Goal: Task Accomplishment & Management: Complete application form

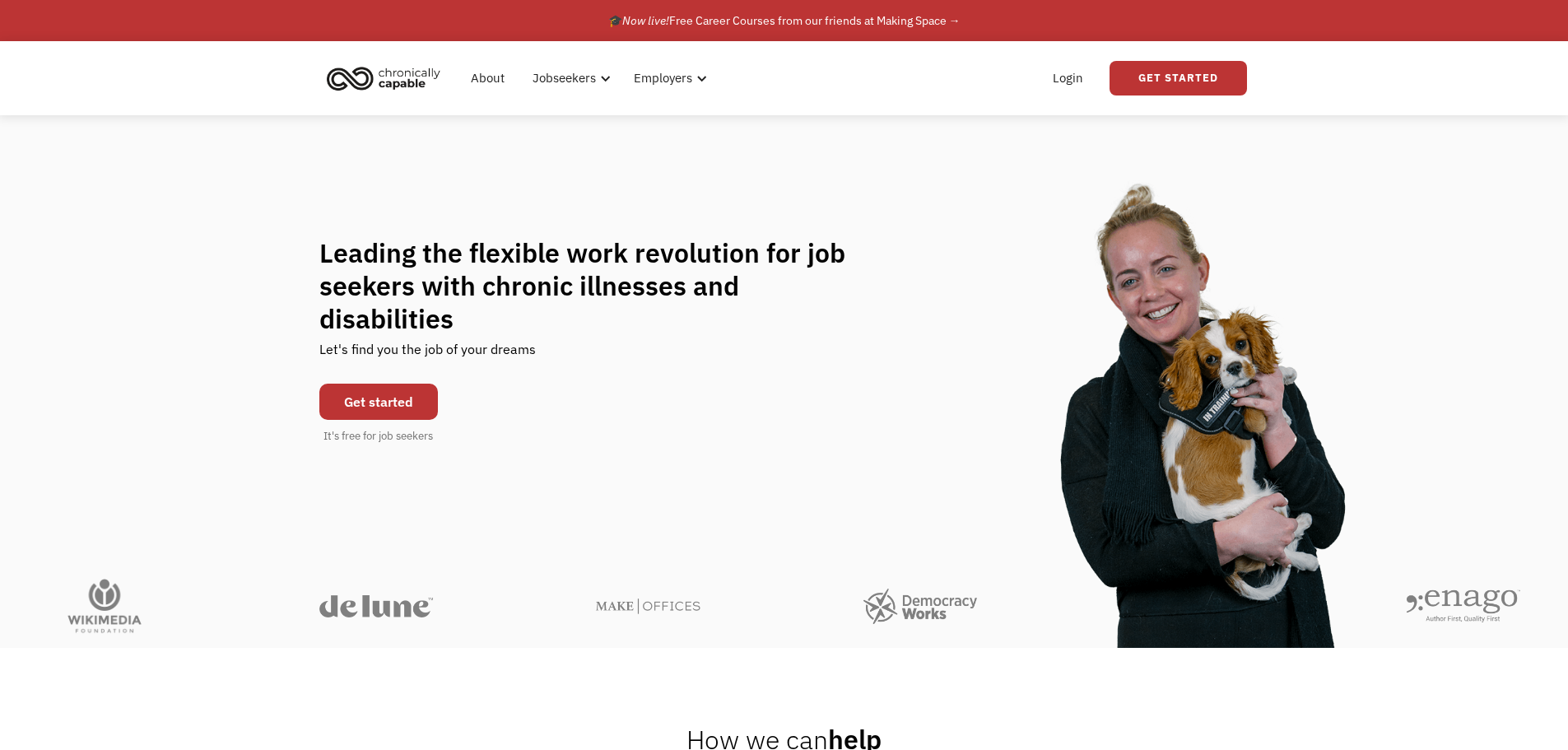
click at [424, 393] on link "Get started" at bounding box center [378, 402] width 118 height 36
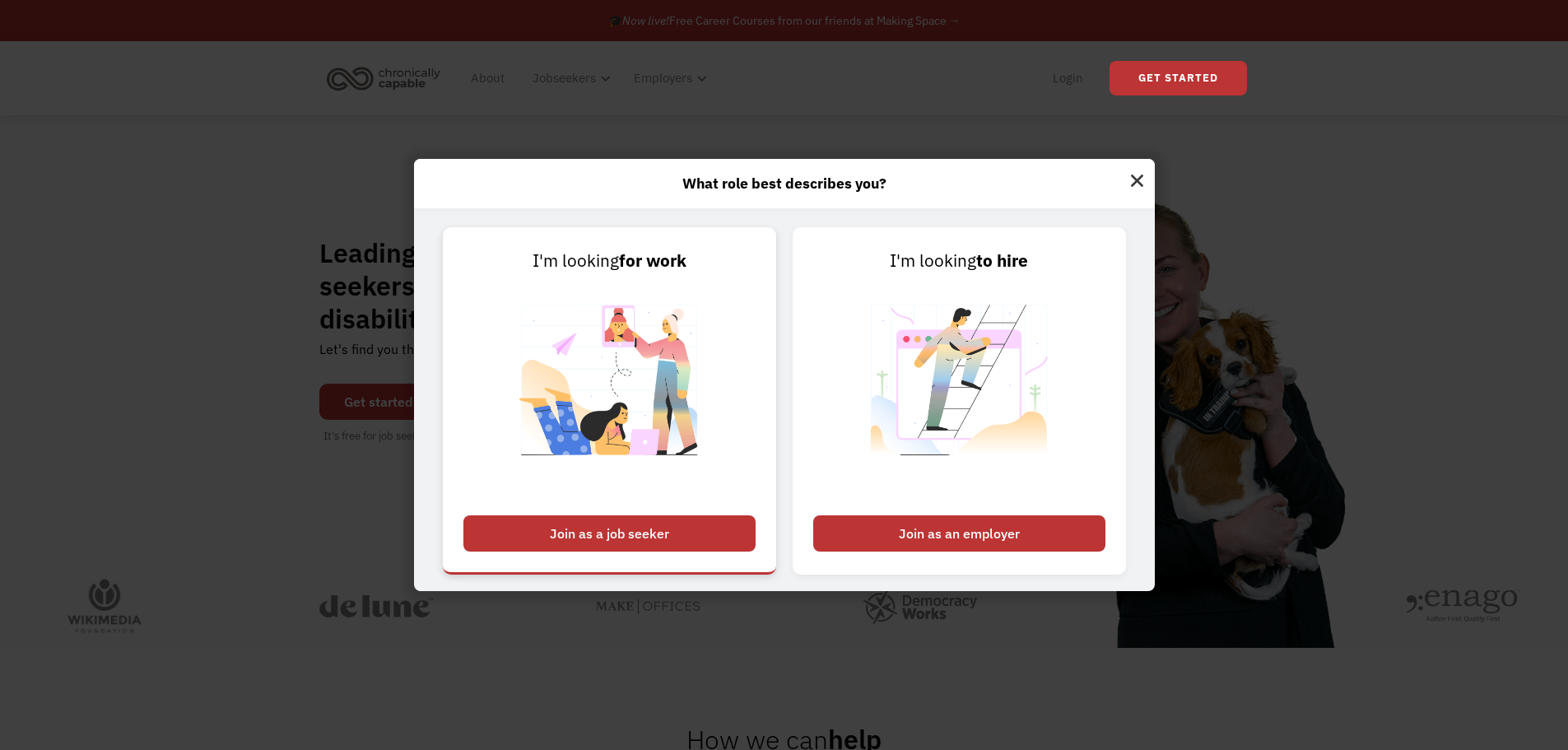
click at [615, 535] on div "Join as a job seeker" at bounding box center [610, 533] width 292 height 36
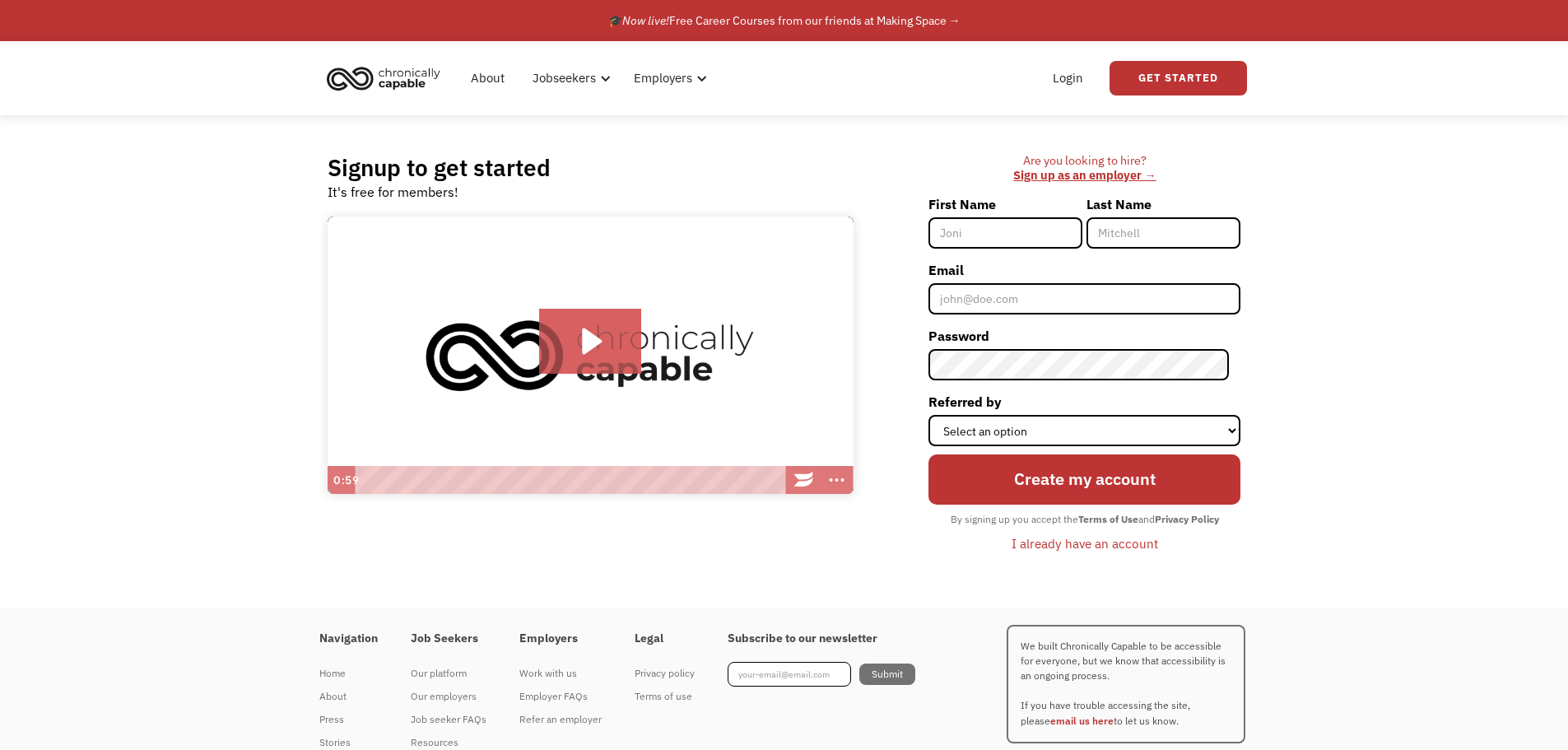
click at [973, 241] on input "First Name" at bounding box center [1006, 233] width 154 height 31
type input "Talia"
type input "[PERSON_NAME]"
click at [992, 301] on input "Email" at bounding box center [1085, 299] width 312 height 31
type input "[EMAIL_ADDRESS][DOMAIN_NAME]"
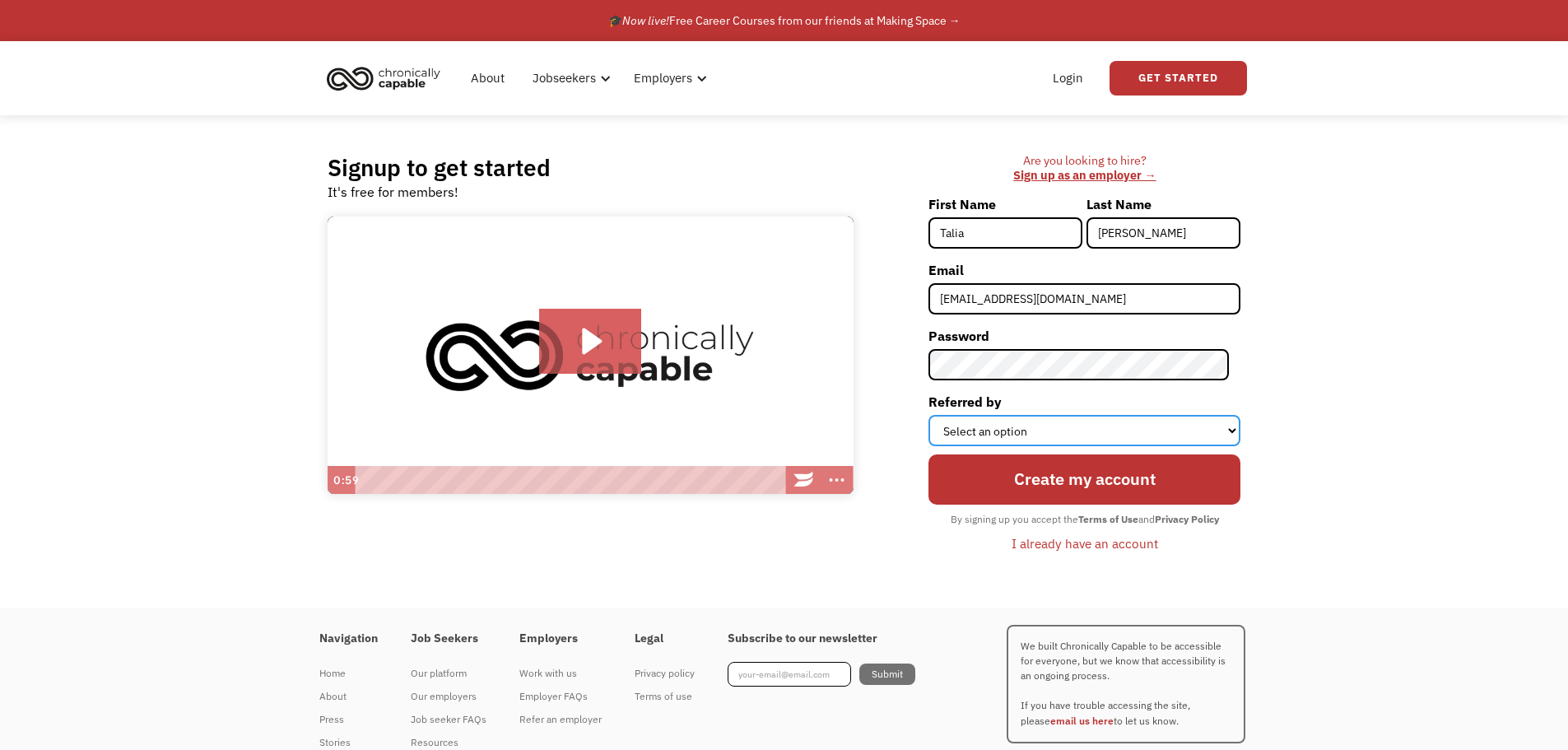
click at [1041, 429] on select "Select an option Instagram Facebook Twitter Search Engine News Article Word of …" at bounding box center [1085, 431] width 312 height 31
select select "Other"
click at [941, 415] on select "Select an option Instagram Facebook Twitter Search Engine News Article Word of …" at bounding box center [1085, 431] width 312 height 31
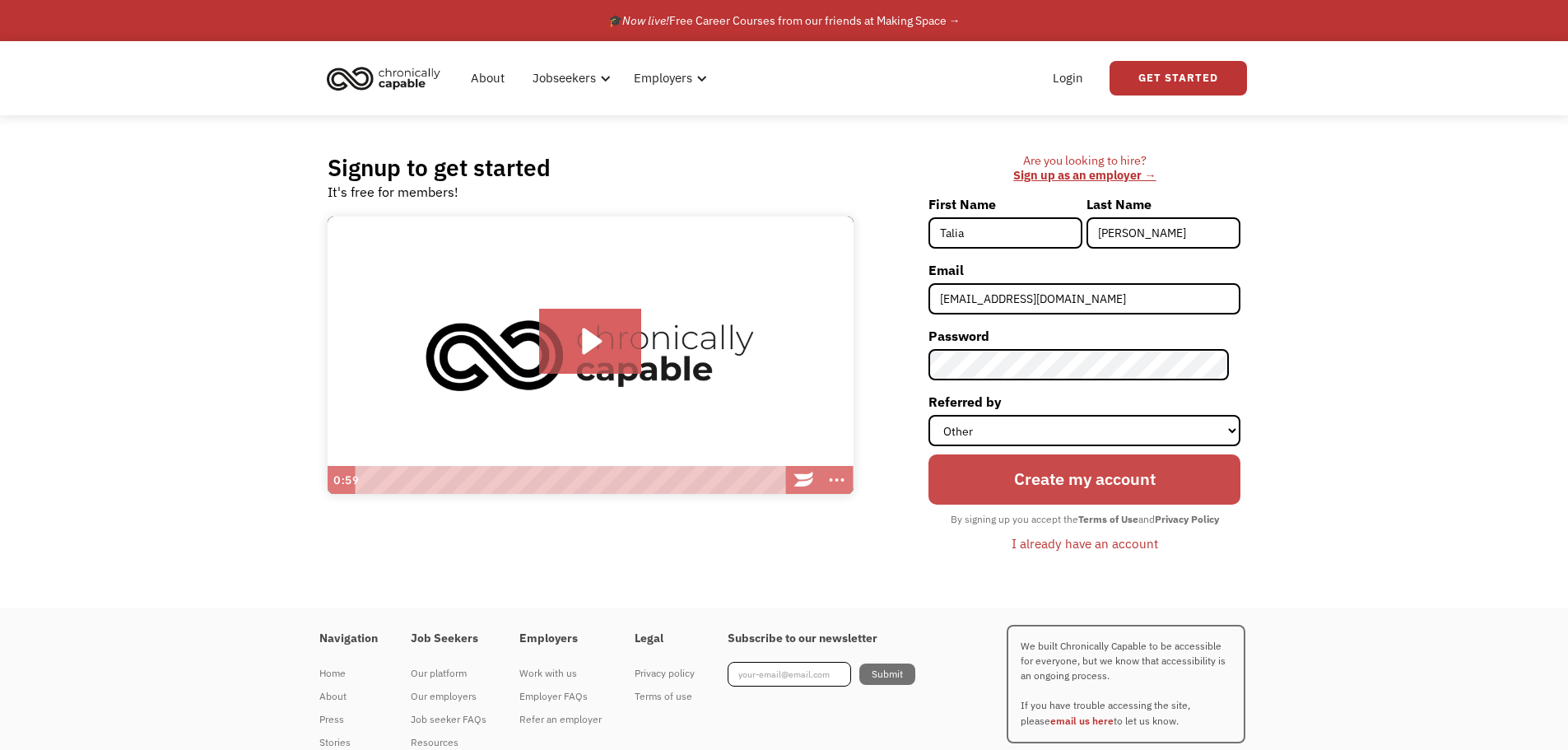
click at [1011, 472] on input "Create my account" at bounding box center [1085, 480] width 312 height 50
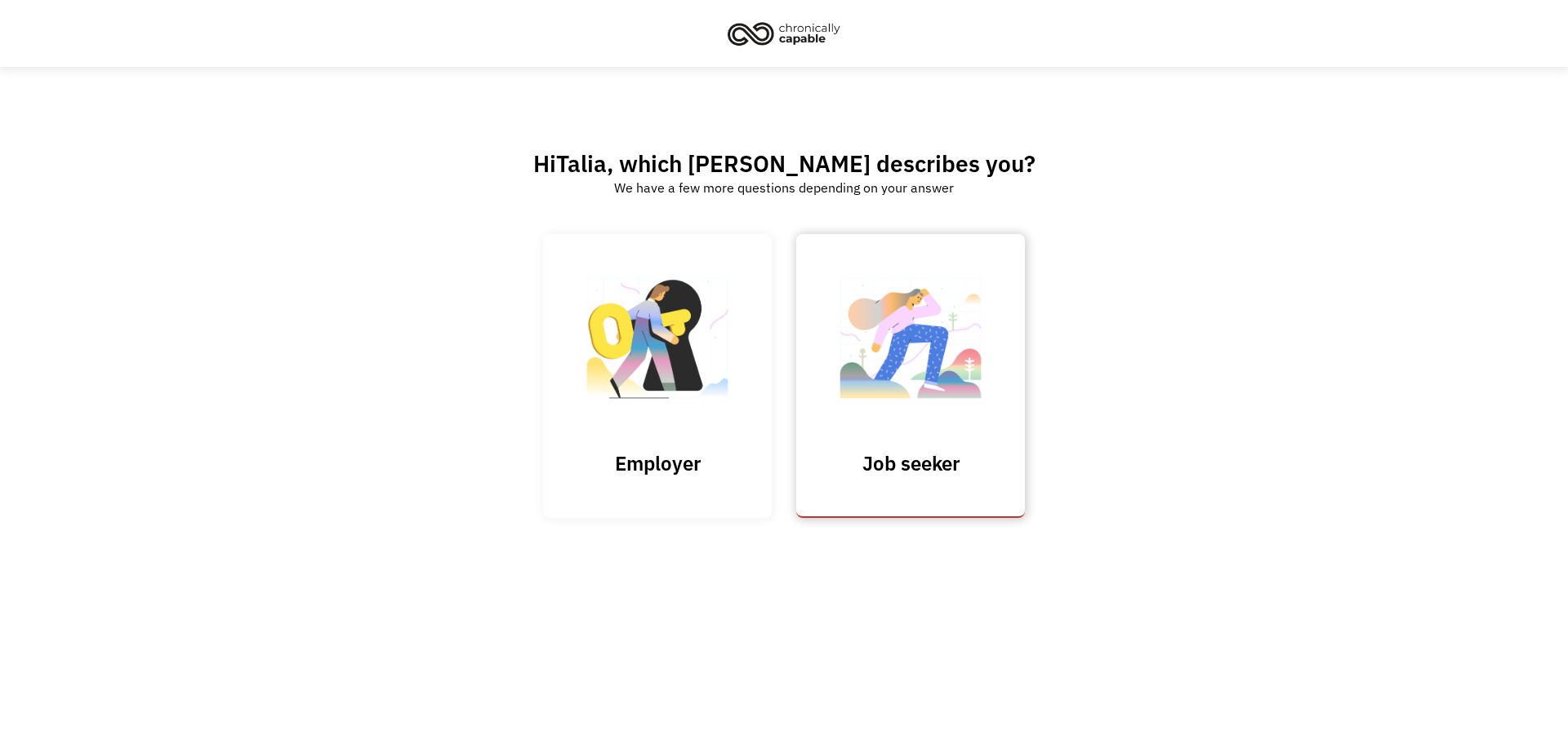
click at [951, 334] on img at bounding box center [910, 346] width 163 height 159
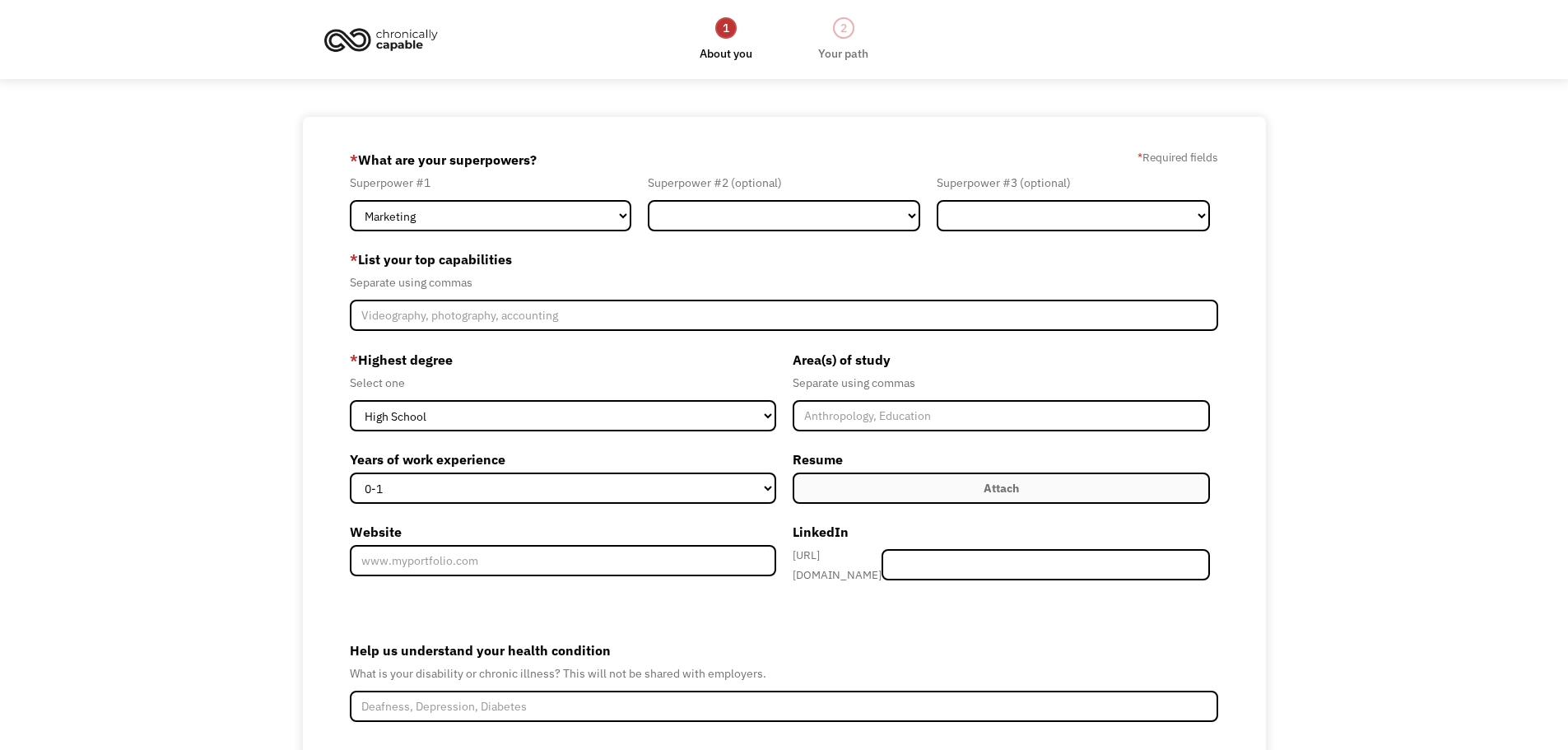
click at [1354, 257] on div "68bef5b6896a6eb029f58722 taliarosner@gmail.com Talia Rosner Other * What are yo…" at bounding box center [784, 499] width 1568 height 766
